Goal: Complete application form

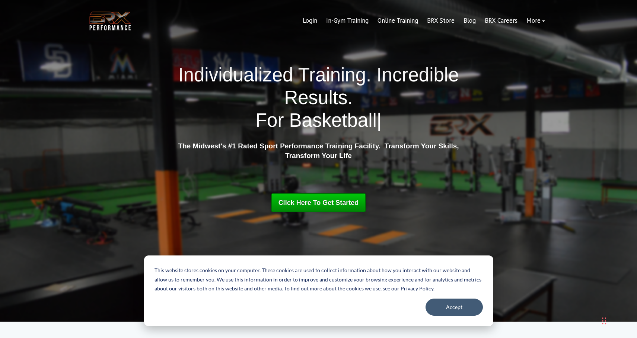
click at [321, 201] on span "Click Here To Get Started" at bounding box center [318, 202] width 80 height 7
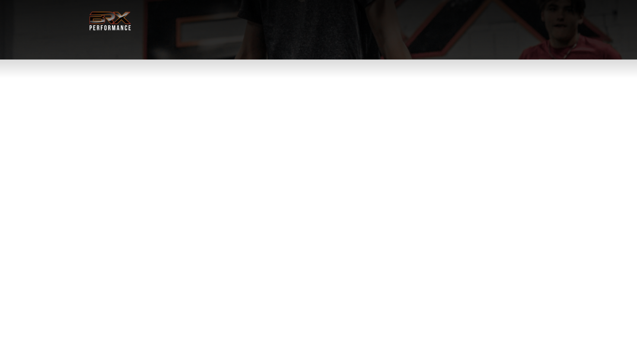
select select "**"
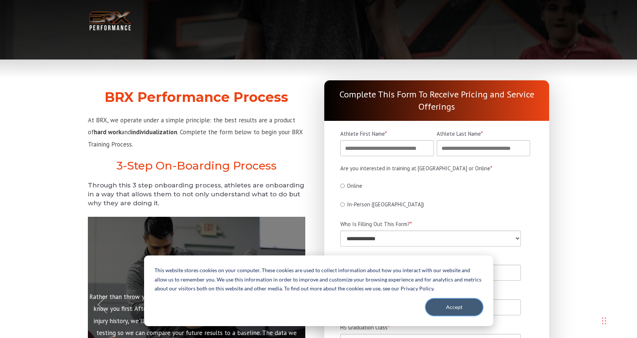
click at [450, 310] on button "Accept" at bounding box center [453, 307] width 57 height 17
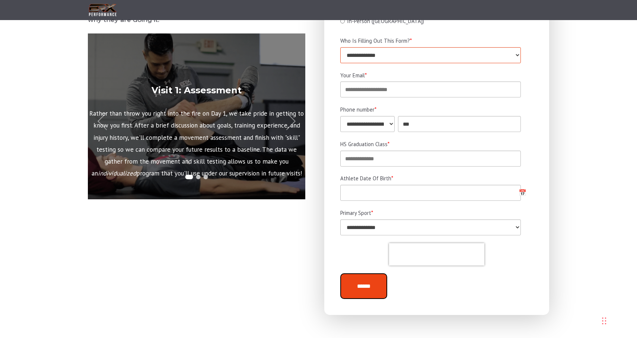
scroll to position [191, 0]
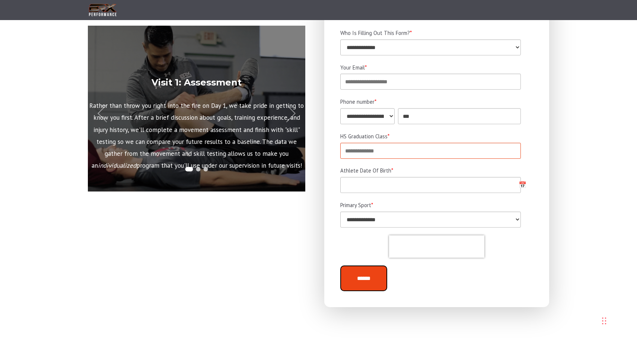
click at [471, 148] on div "HS Graduation Class *" at bounding box center [436, 145] width 193 height 27
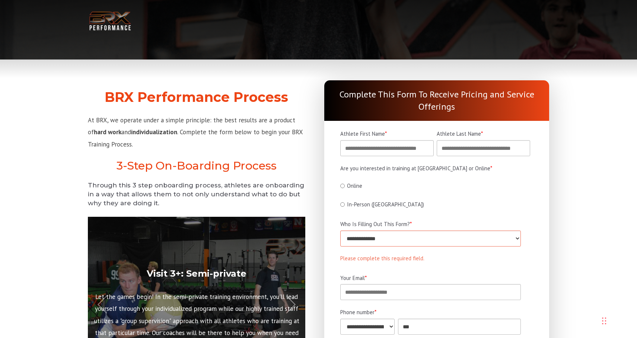
scroll to position [0, 0]
